Goal: Task Accomplishment & Management: Complete application form

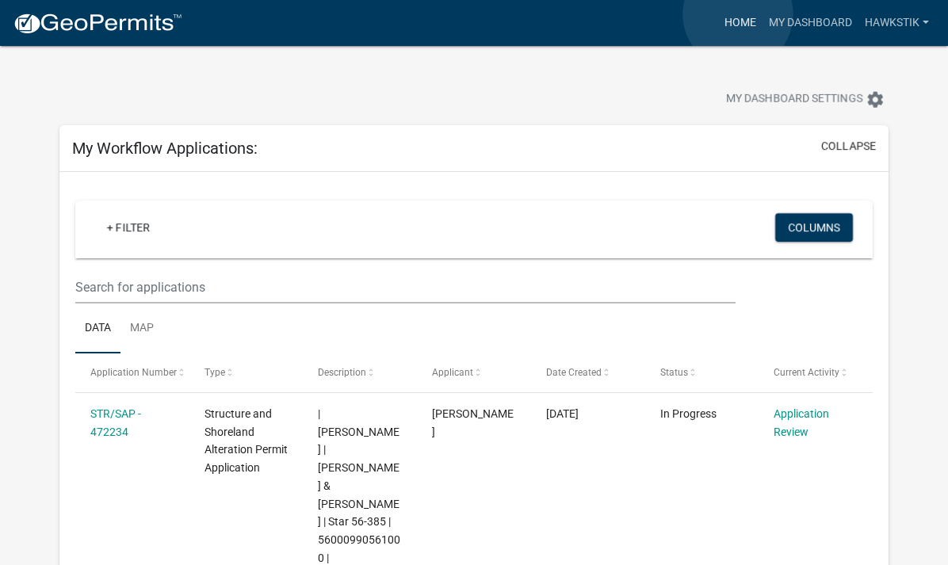
click at [738, 14] on link "Home" at bounding box center [740, 23] width 44 height 30
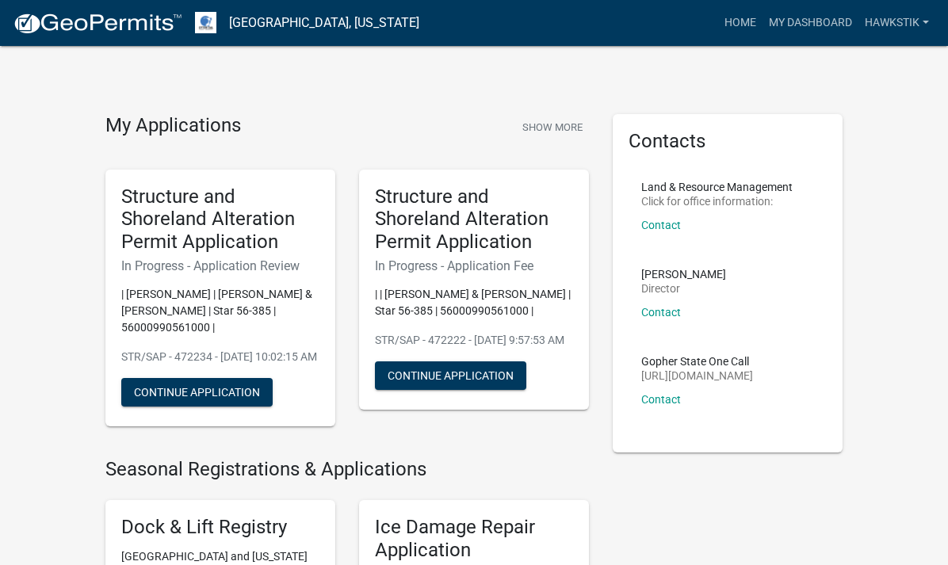
click at [468, 213] on h5 "Structure and Shoreland Alteration Permit Application" at bounding box center [474, 220] width 198 height 68
click at [175, 378] on button "Continue Application" at bounding box center [196, 392] width 151 height 29
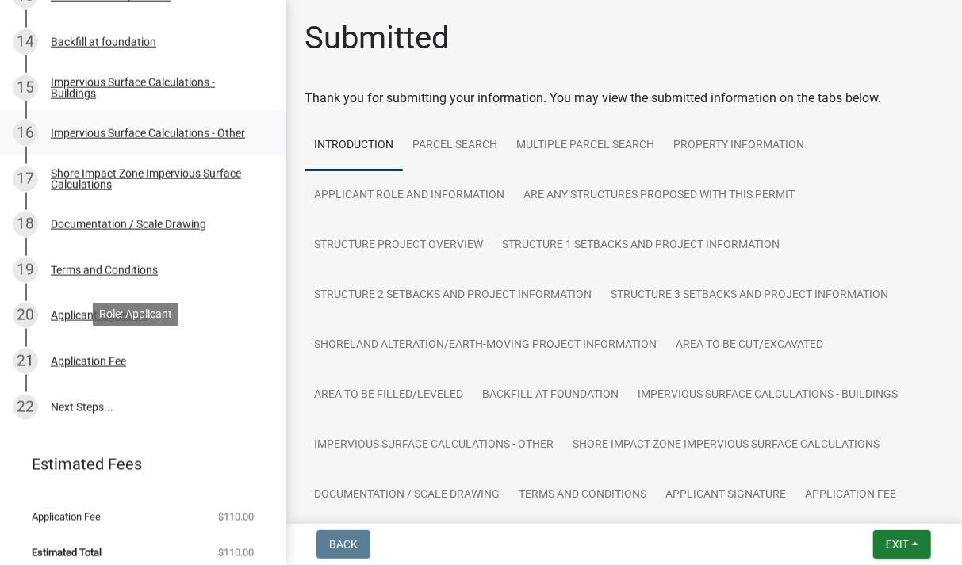
scroll to position [884, 0]
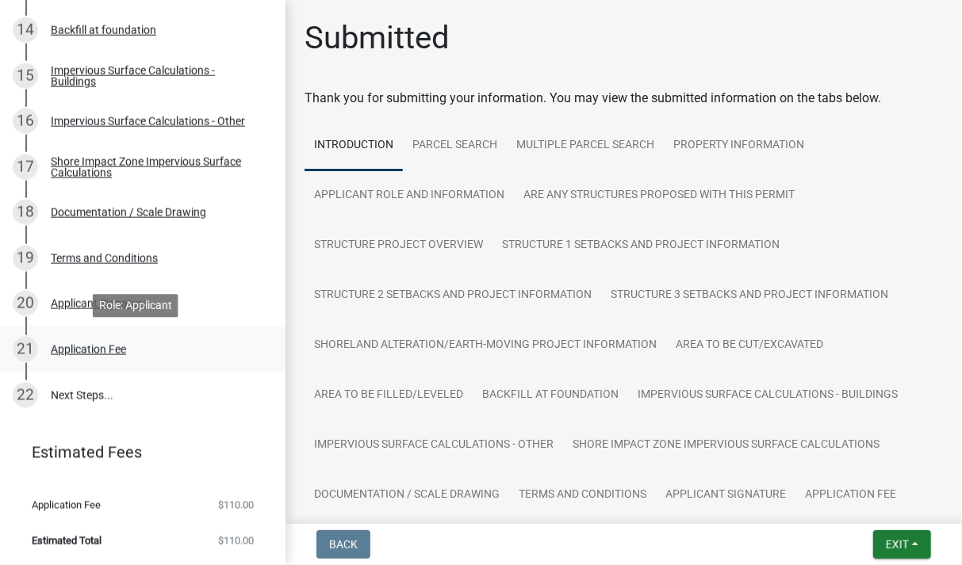
click at [225, 354] on div "21 Application Fee" at bounding box center [136, 349] width 247 height 25
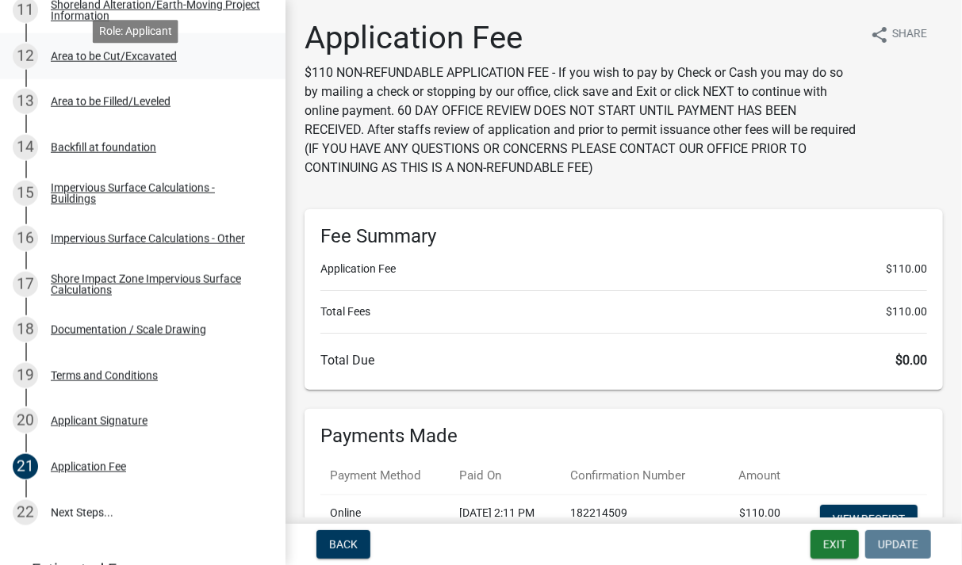
scroll to position [726, 0]
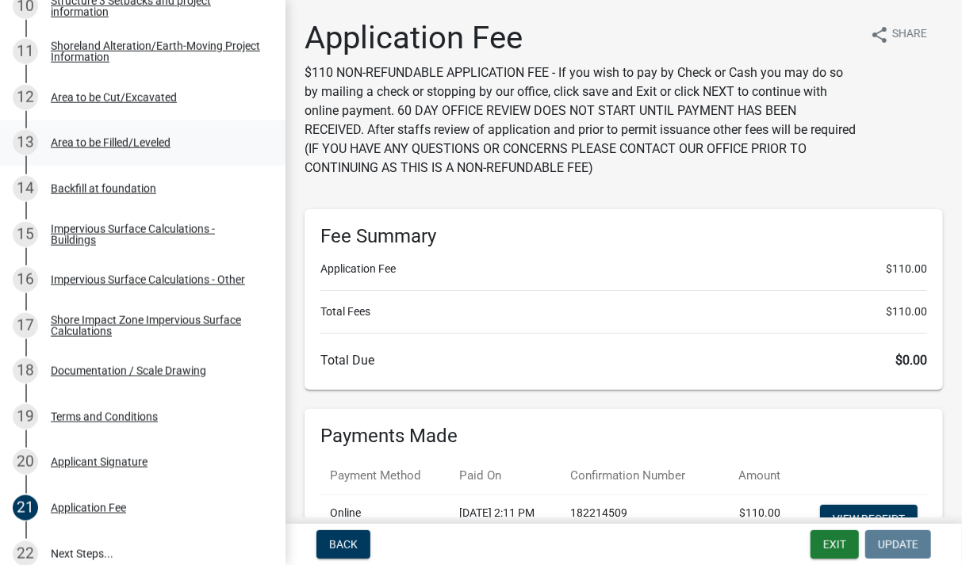
click at [117, 146] on div "Area to be Filled/Leveled" at bounding box center [111, 142] width 120 height 11
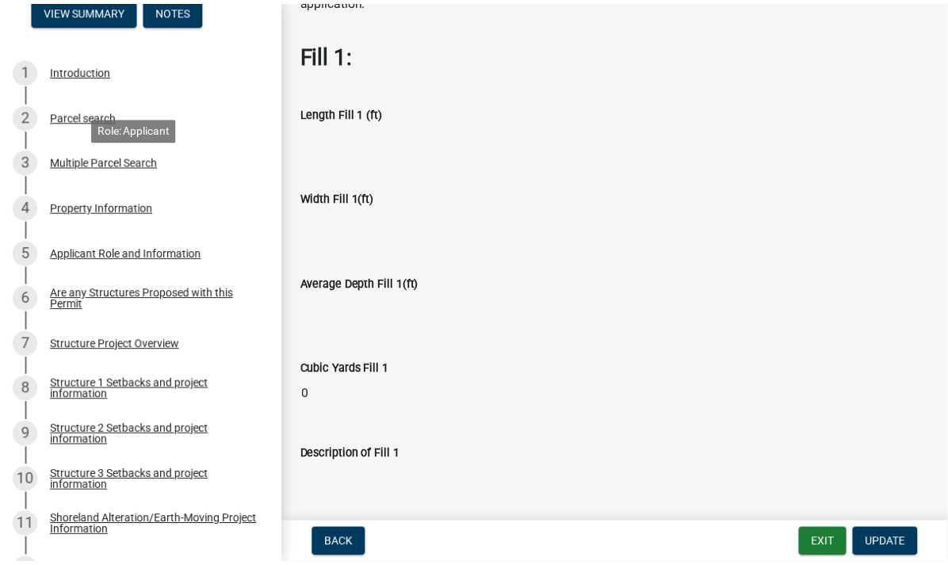
scroll to position [0, 0]
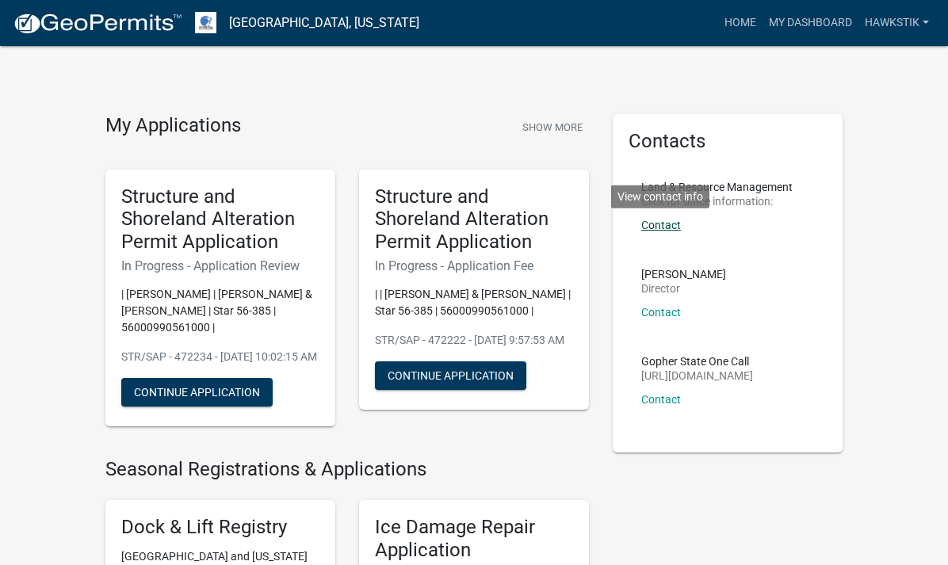
click at [673, 227] on link "Contact" at bounding box center [662, 225] width 40 height 13
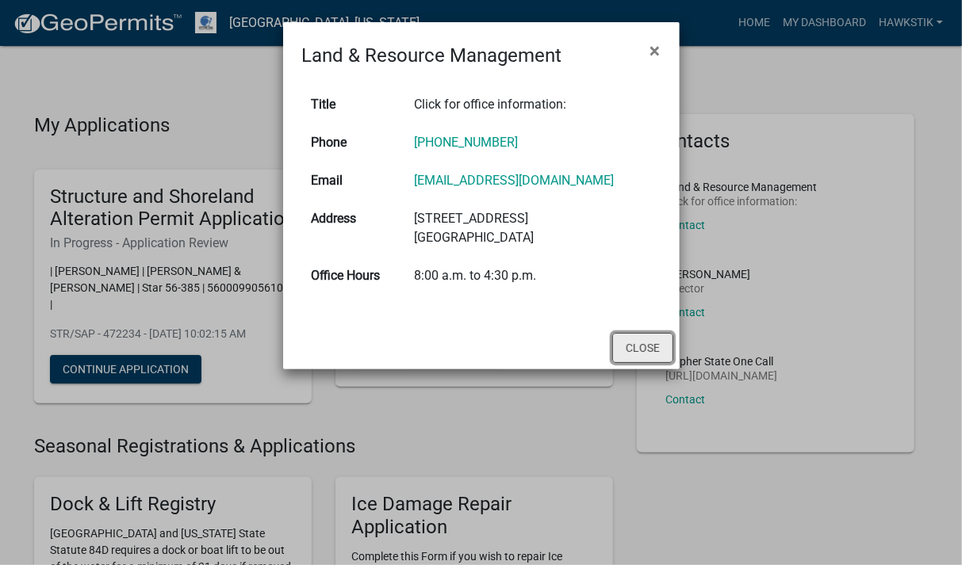
click at [626, 348] on button "Close" at bounding box center [642, 348] width 61 height 30
